Goal: Task Accomplishment & Management: Manage account settings

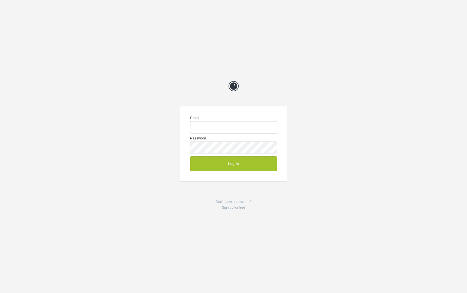
type input "chrisg@cg-design.co.uk"
click at [225, 163] on button "Log In" at bounding box center [233, 164] width 87 height 15
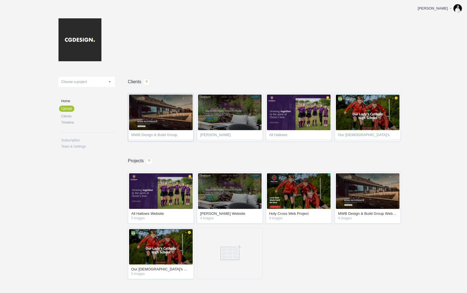
click at [160, 135] on span "MWB Design & Build Group" at bounding box center [160, 136] width 59 height 6
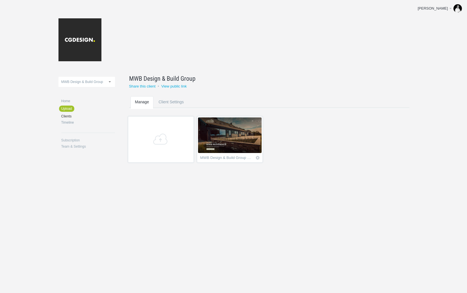
click at [228, 159] on div "MWB Design & Build Group Website" at bounding box center [226, 159] width 52 height 6
click at [238, 148] on img at bounding box center [230, 136] width 64 height 36
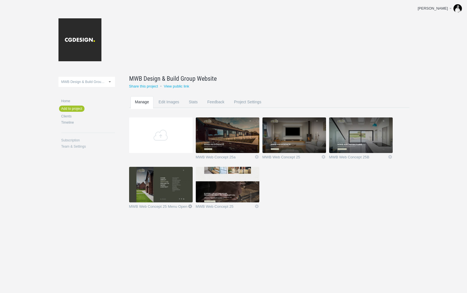
click at [189, 207] on link "Icon" at bounding box center [190, 206] width 5 height 5
click at [174, 196] on link "Delete" at bounding box center [179, 196] width 34 height 7
click at [176, 196] on link "Yeah I'm sure" at bounding box center [179, 196] width 34 height 7
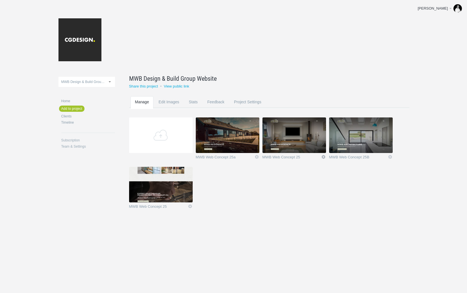
click at [322, 157] on link "Icon" at bounding box center [323, 157] width 5 height 5
click at [310, 149] on link "Delete" at bounding box center [312, 147] width 34 height 7
click at [312, 147] on link "Yeah I'm sure" at bounding box center [312, 147] width 34 height 7
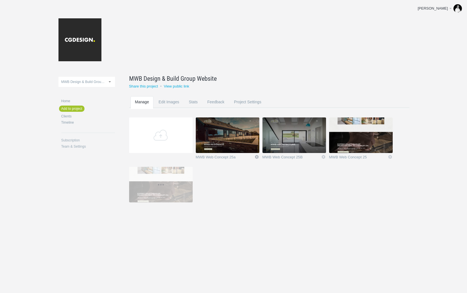
click at [257, 157] on link "Icon" at bounding box center [256, 157] width 5 height 5
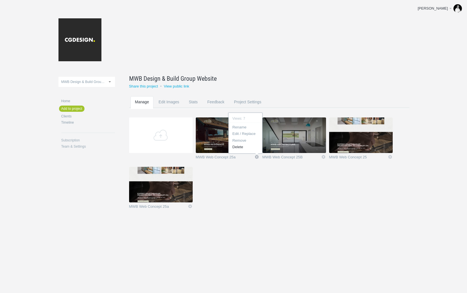
click at [239, 147] on link "Delete" at bounding box center [246, 147] width 34 height 7
click at [240, 147] on link "Yeah I'm sure" at bounding box center [246, 147] width 34 height 7
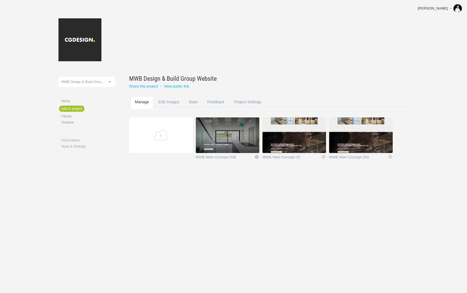
click at [254, 156] on link "Icon" at bounding box center [256, 157] width 5 height 5
click at [240, 148] on link "Delete" at bounding box center [246, 147] width 34 height 7
click at [241, 148] on link "Yeah I'm sure" at bounding box center [246, 147] width 34 height 7
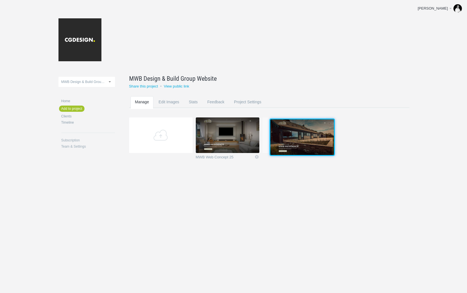
drag, startPoint x: 219, startPoint y: 137, endPoint x: 293, endPoint y: 138, distance: 73.8
click at [293, 138] on img at bounding box center [303, 138] width 64 height 36
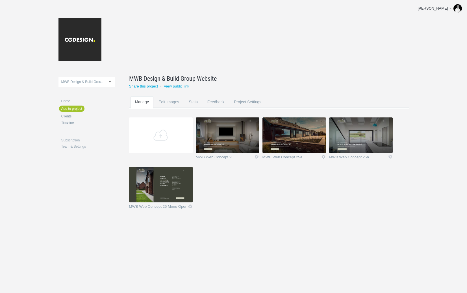
click at [160, 192] on img at bounding box center [161, 185] width 64 height 36
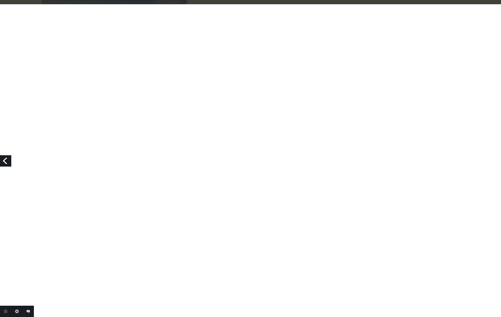
click at [7, 161] on link "Previous" at bounding box center [5, 160] width 11 height 11
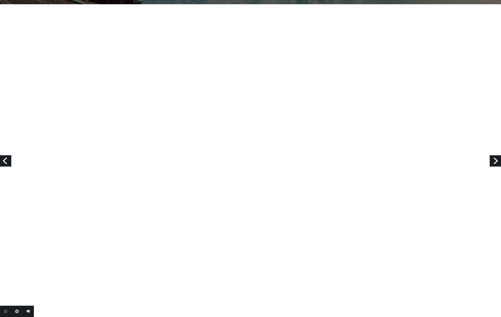
click at [7, 161] on link "Previous" at bounding box center [5, 160] width 11 height 11
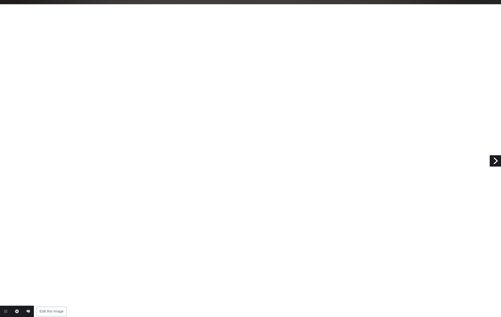
click at [16, 312] on link "Edit this image" at bounding box center [16, 311] width 11 height 11
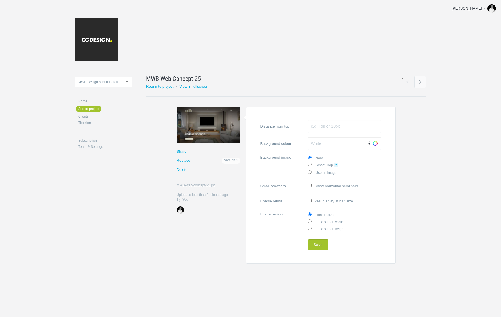
click at [310, 221] on input "Fit to screen width" at bounding box center [310, 221] width 4 height 4
radio input "true"
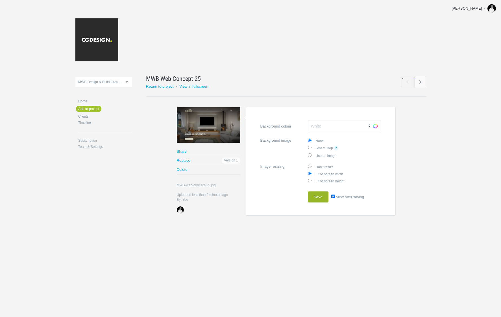
click at [321, 198] on button "Save" at bounding box center [318, 196] width 21 height 11
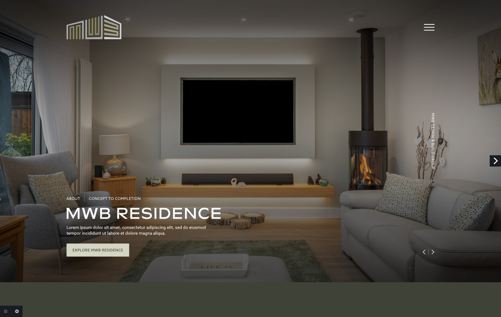
click at [498, 160] on link "Next" at bounding box center [495, 160] width 11 height 11
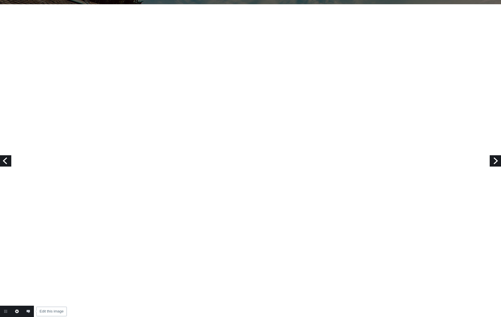
click at [16, 310] on link "Edit this image" at bounding box center [16, 311] width 11 height 11
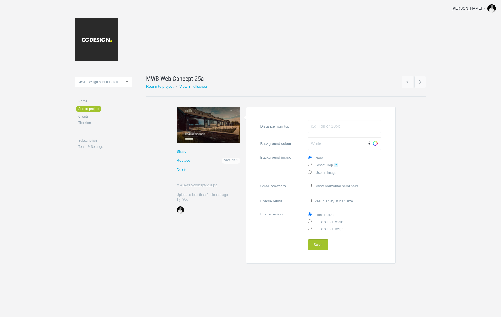
click at [323, 220] on label "Fit to screen width" at bounding box center [344, 221] width 73 height 7
click at [312, 220] on input "Fit to screen width" at bounding box center [310, 221] width 4 height 4
radio input "true"
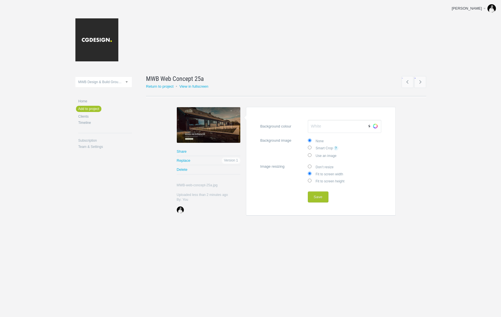
click at [337, 147] on link "?" at bounding box center [336, 148] width 5 height 5
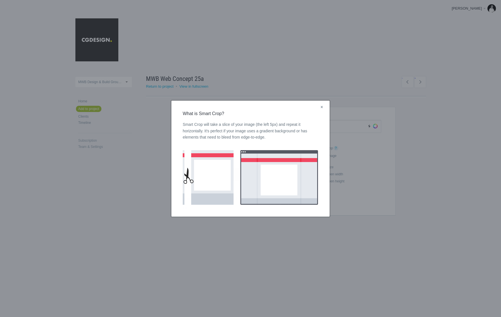
click at [323, 106] on link "×" at bounding box center [322, 107] width 7 height 7
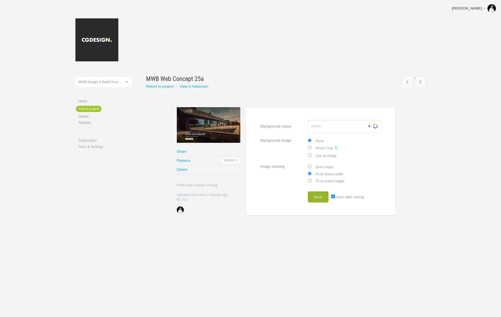
click at [318, 194] on button "Save" at bounding box center [318, 196] width 21 height 11
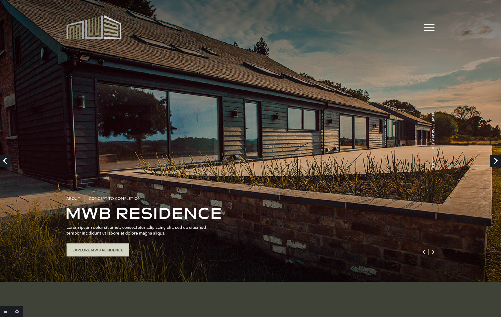
click at [498, 160] on link "Next" at bounding box center [495, 160] width 11 height 11
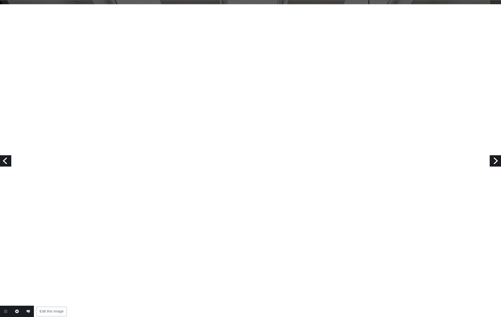
click at [17, 312] on link "Edit this image" at bounding box center [16, 311] width 11 height 11
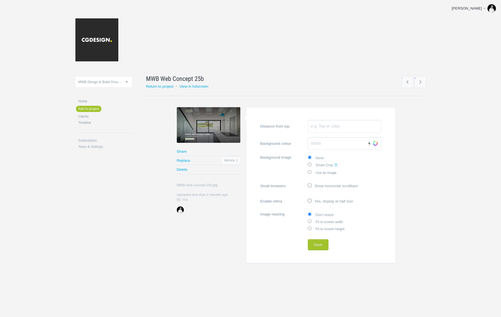
click at [323, 223] on label "Fit to screen width" at bounding box center [344, 221] width 73 height 7
click at [312, 223] on input "Fit to screen width" at bounding box center [310, 221] width 4 height 4
radio input "true"
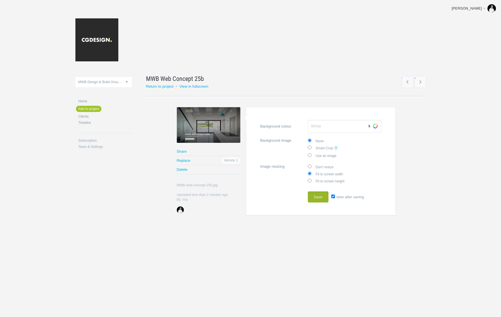
click at [317, 194] on button "Save" at bounding box center [318, 196] width 21 height 11
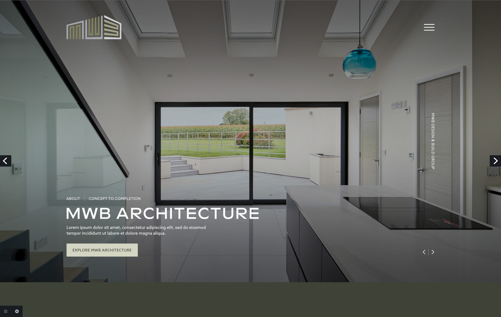
click at [495, 160] on link "Next" at bounding box center [495, 160] width 11 height 11
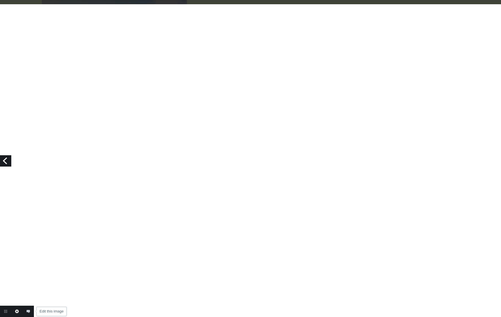
click at [16, 312] on link "Edit this image" at bounding box center [16, 311] width 11 height 11
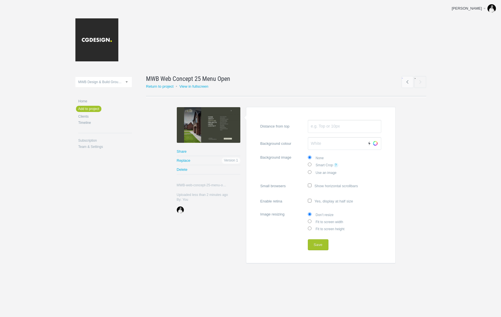
click at [326, 221] on label "Fit to screen width" at bounding box center [344, 221] width 73 height 7
click at [312, 221] on input "Fit to screen width" at bounding box center [310, 221] width 4 height 4
radio input "true"
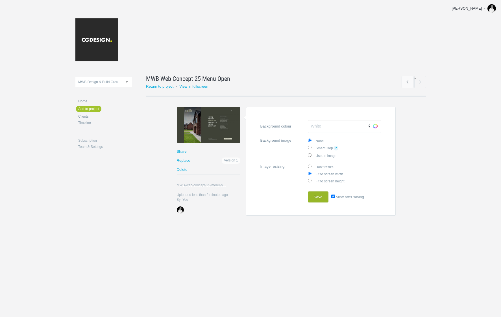
click at [317, 198] on button "Save" at bounding box center [318, 196] width 21 height 11
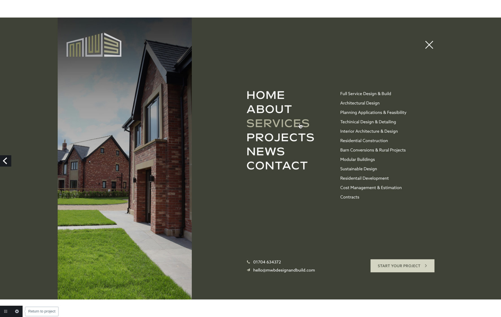
click at [3, 311] on link "Return to project" at bounding box center [5, 311] width 11 height 11
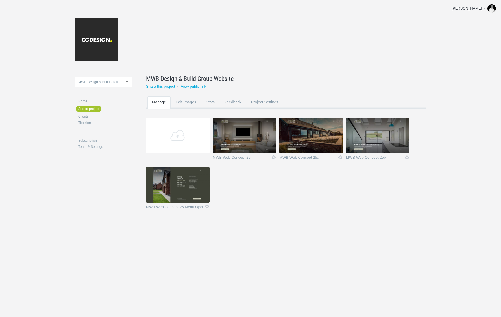
click at [283, 66] on div "All Hallows Website [PERSON_NAME] Website Holy Cross Web Project MWB Design & B…" at bounding box center [250, 121] width 351 height 243
